Goal: Task Accomplishment & Management: Manage account settings

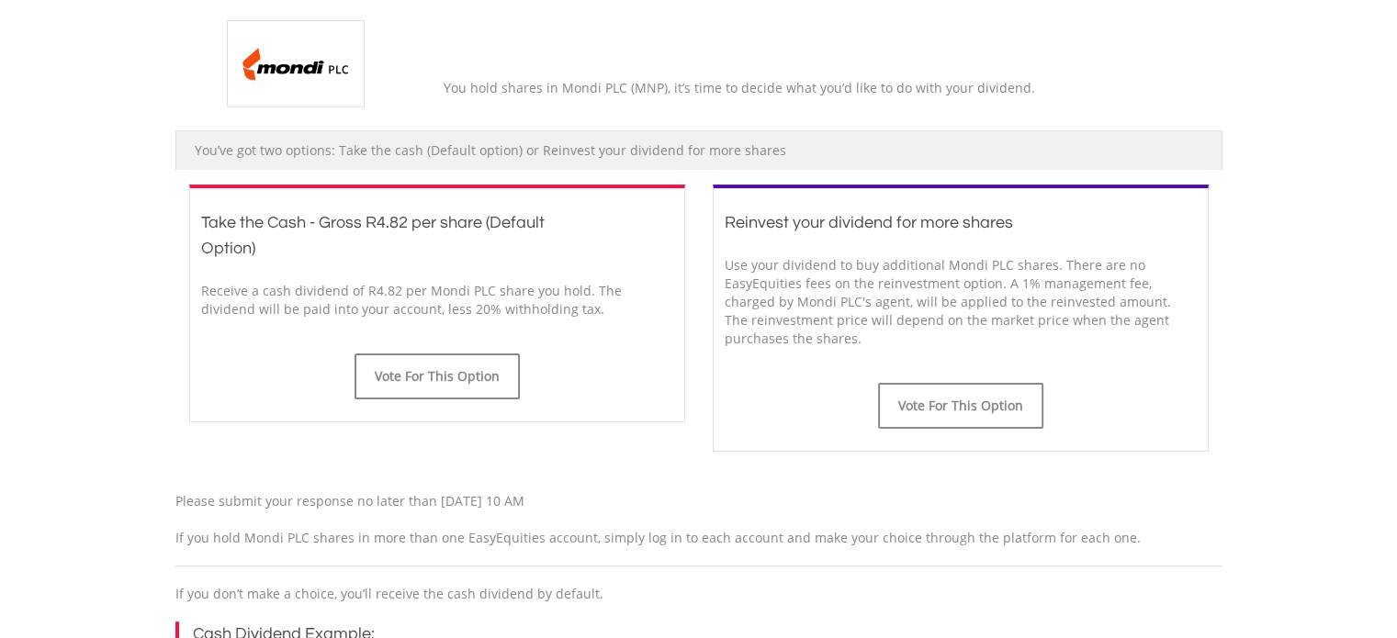
scroll to position [551, 0]
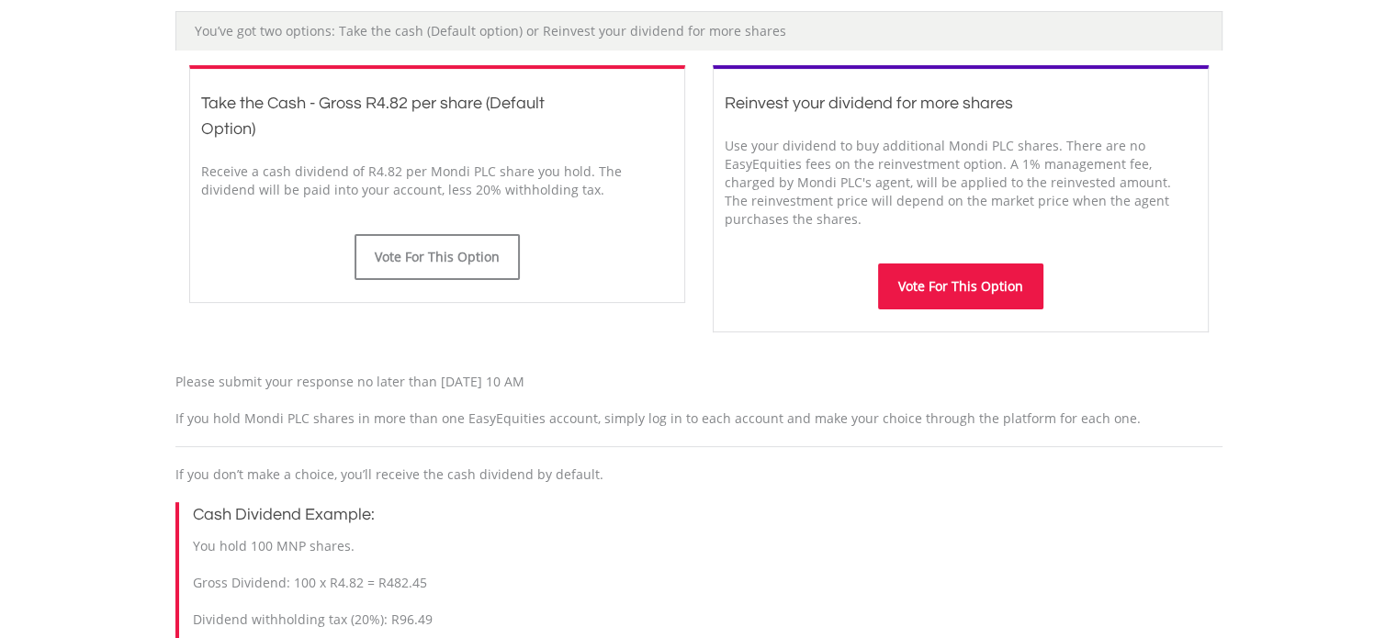
click at [952, 282] on button "Vote For This Option" at bounding box center [960, 287] width 165 height 46
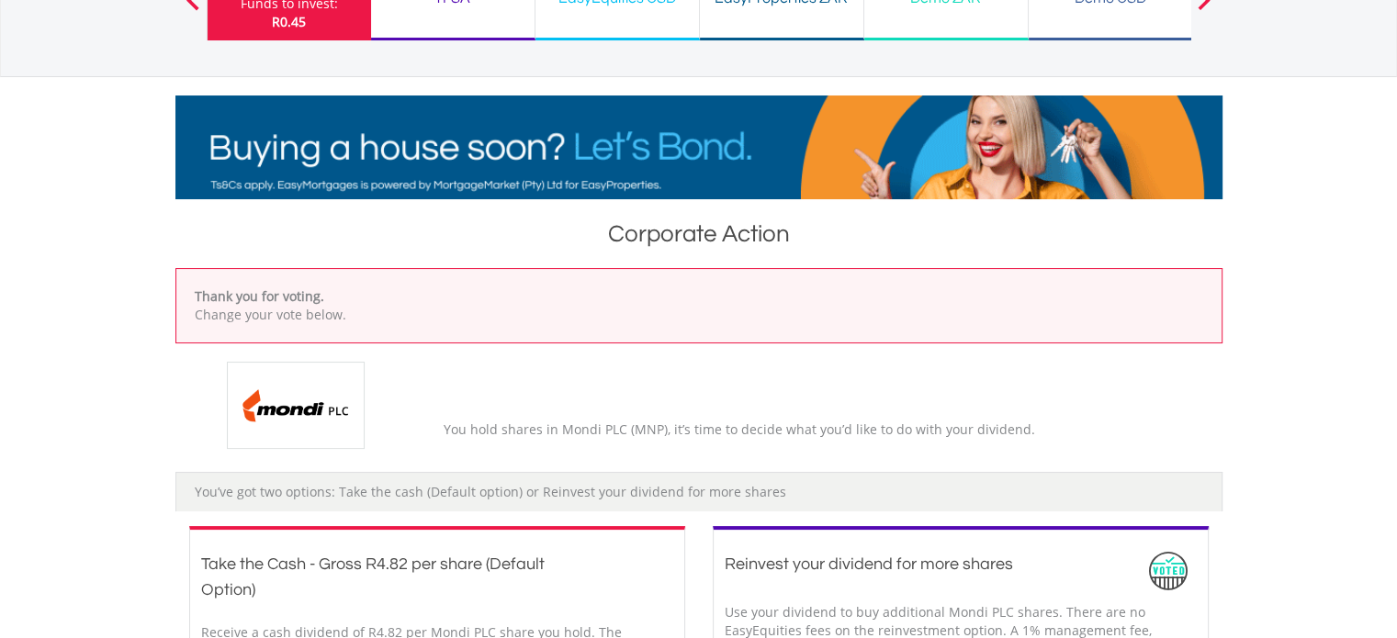
scroll to position [275, 0]
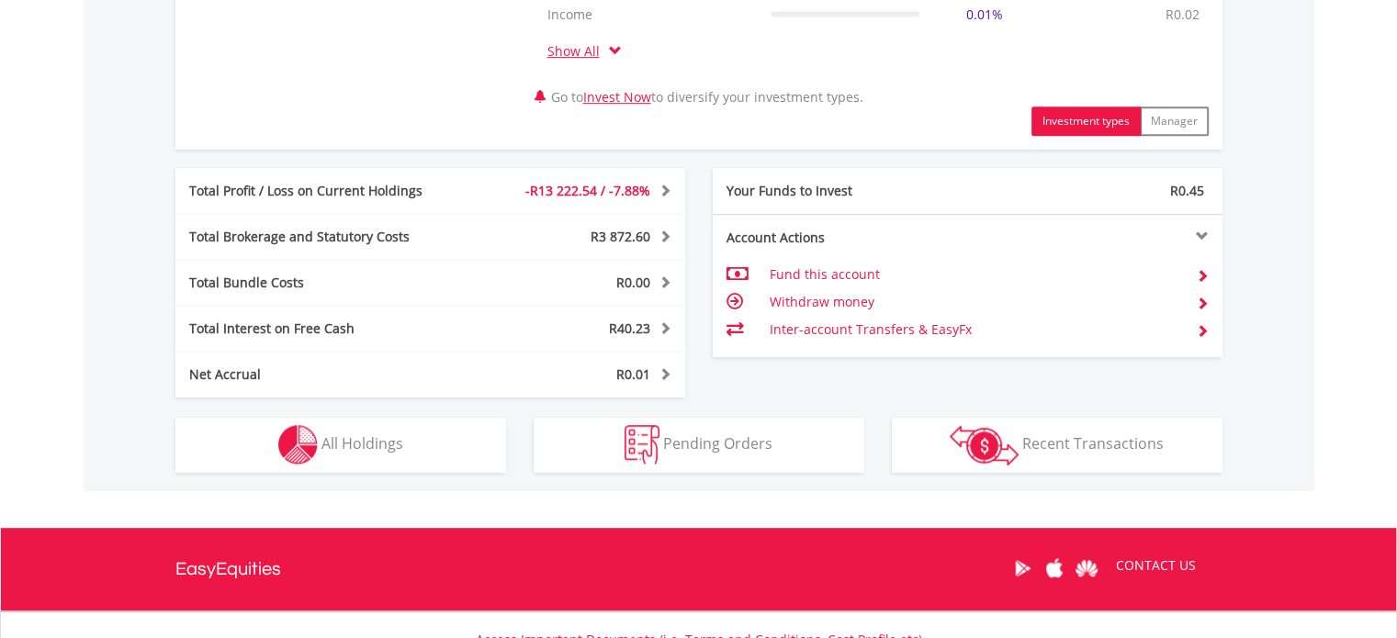
scroll to position [918, 0]
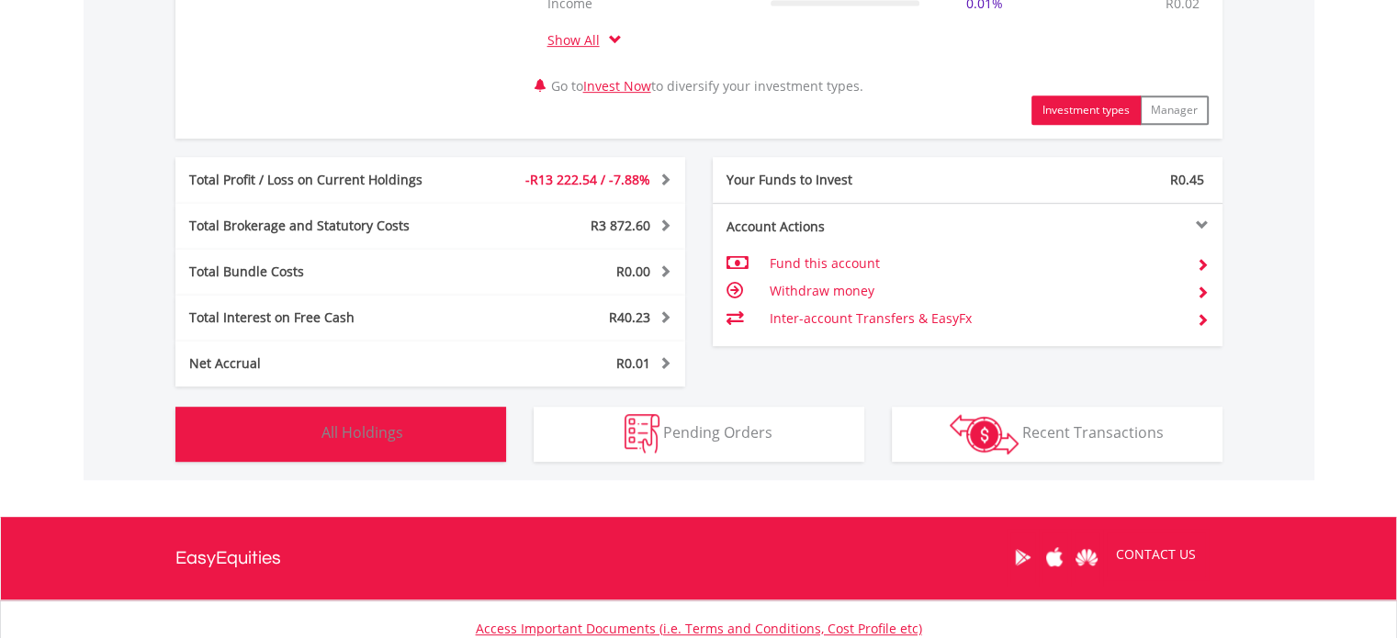
click at [352, 431] on span "All Holdings" at bounding box center [362, 432] width 82 height 20
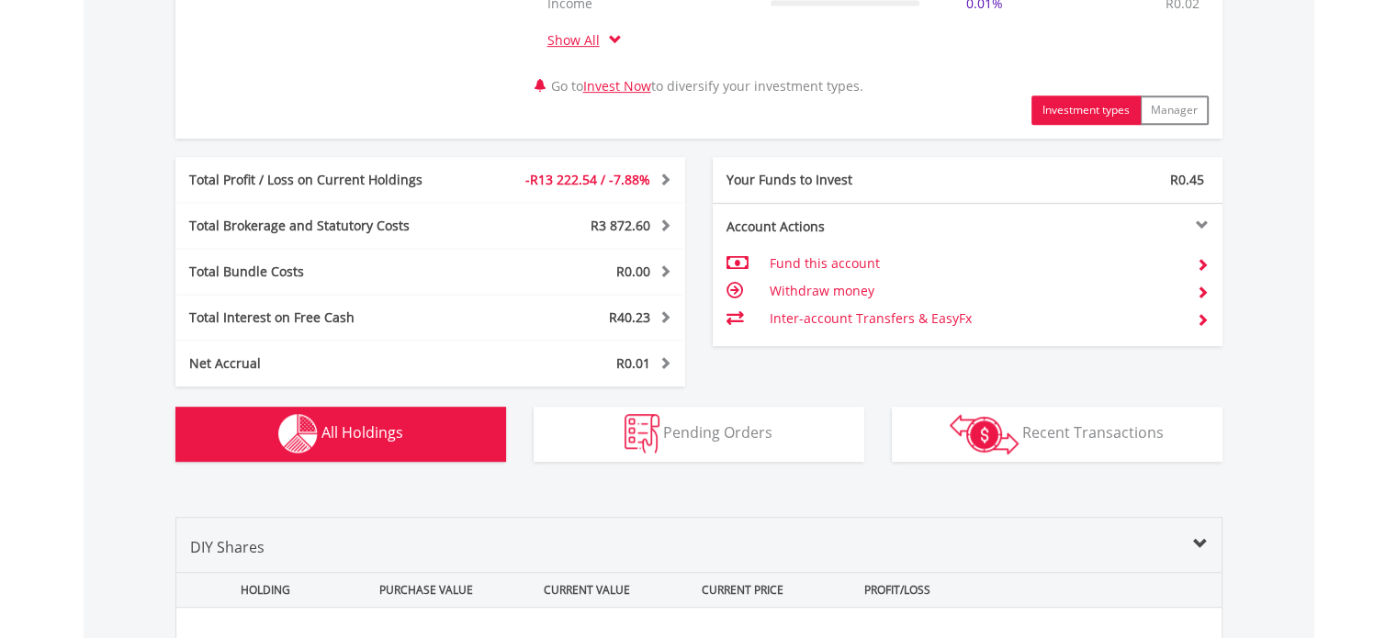
scroll to position [1433, 0]
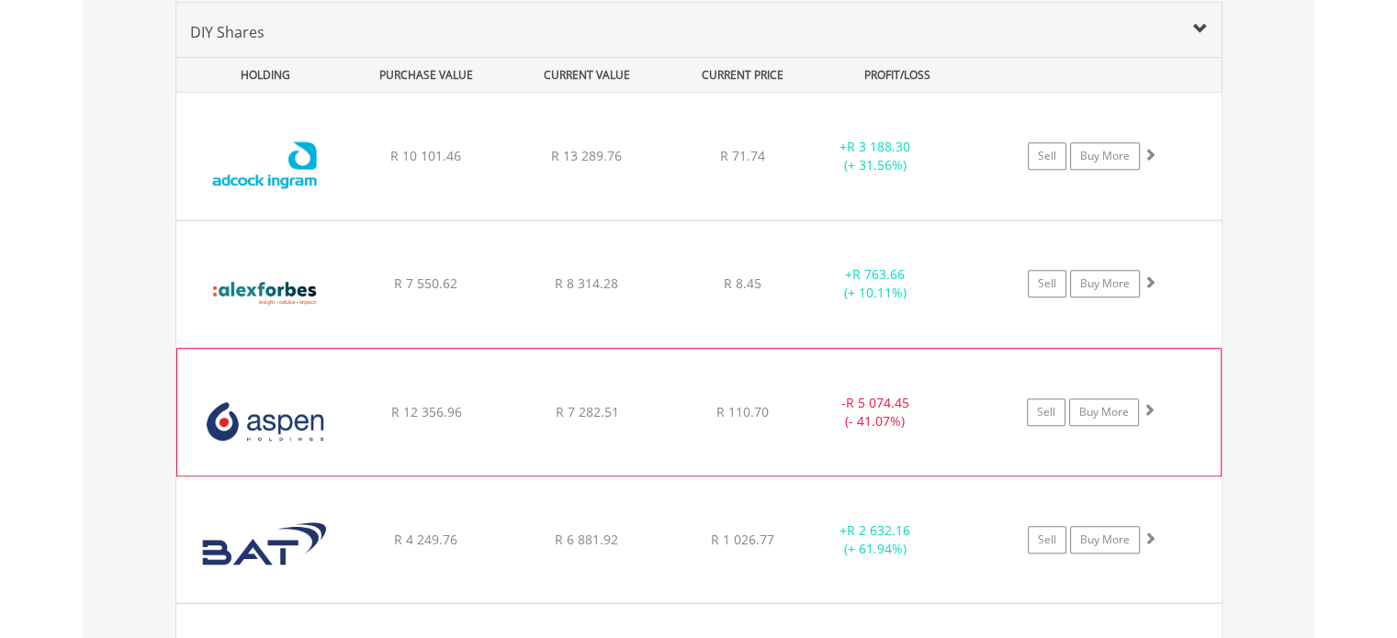
click at [814, 414] on div "- R 5 074.45 (- 41.07%)" at bounding box center [874, 412] width 138 height 37
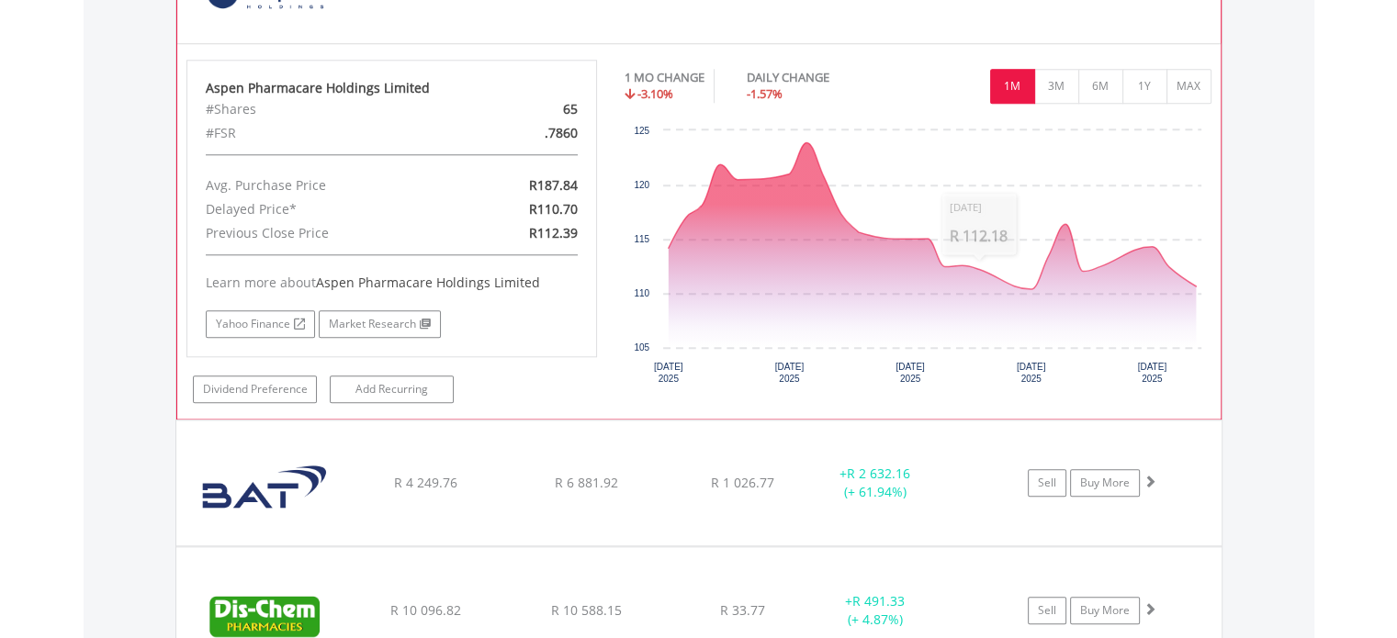
scroll to position [1774, 0]
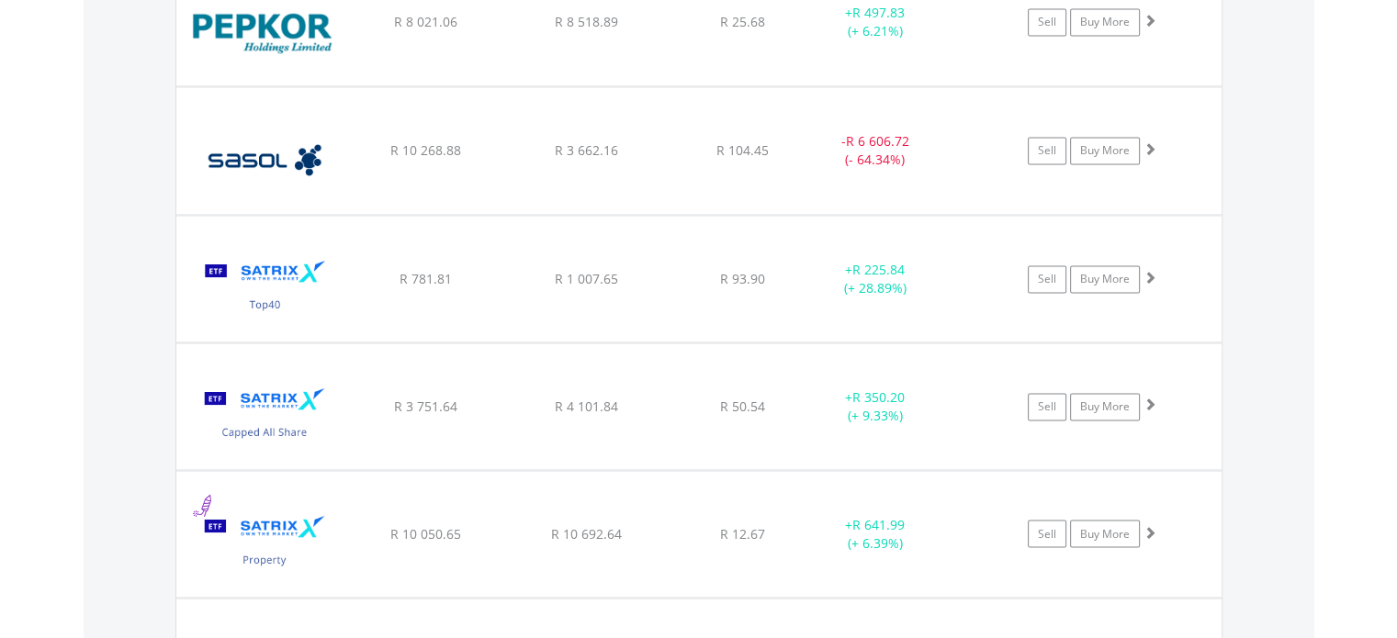
scroll to position [3008, 0]
